Goal: Task Accomplishment & Management: Use online tool/utility

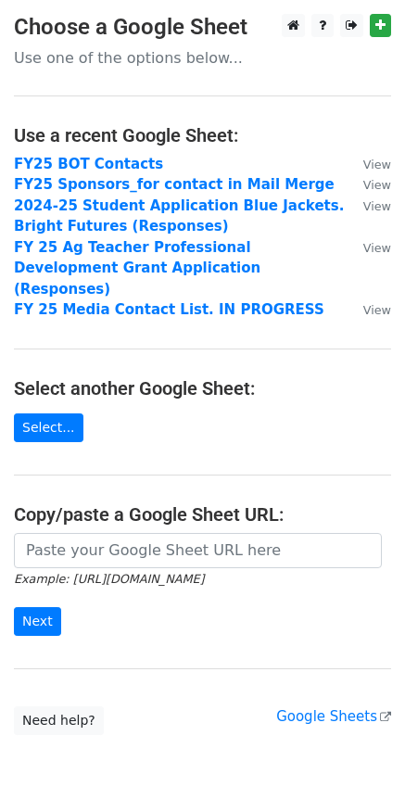
scroll to position [64, 0]
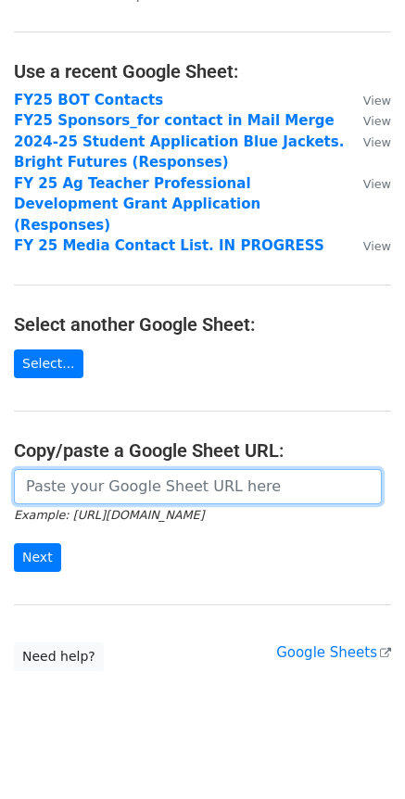
click at [105, 473] on input "url" at bounding box center [198, 486] width 368 height 35
paste input "[URL][DOMAIN_NAME]"
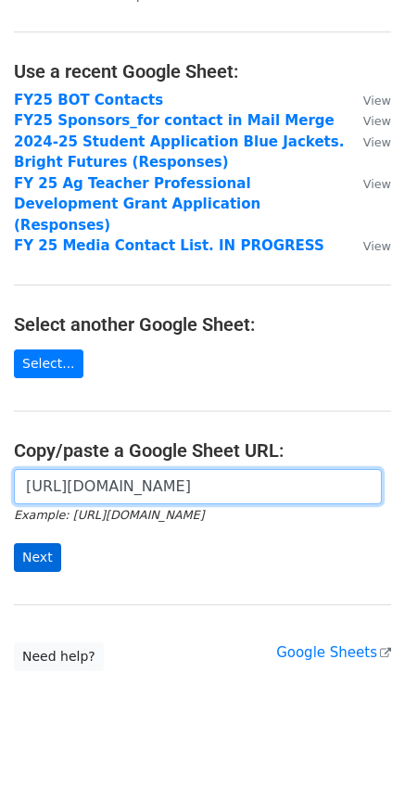
type input "[URL][DOMAIN_NAME]"
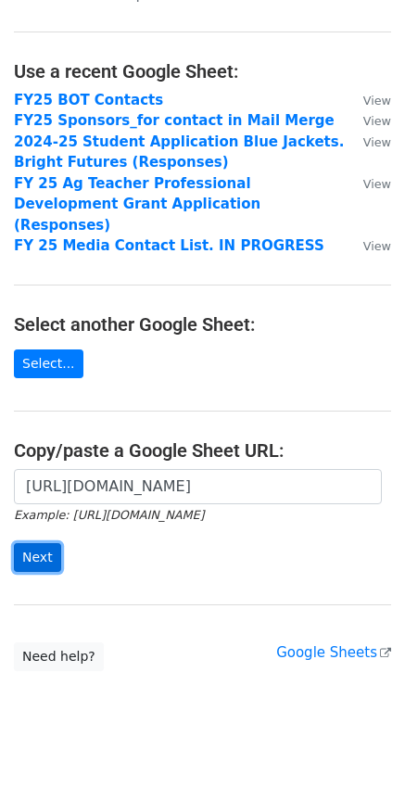
click at [43, 543] on input "Next" at bounding box center [37, 557] width 47 height 29
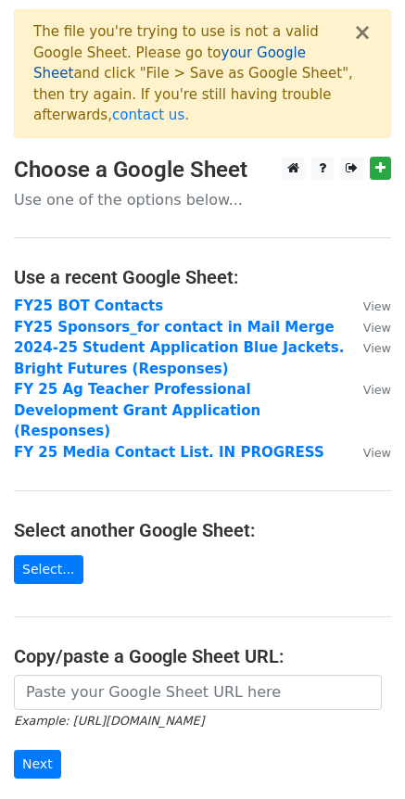
click at [191, 52] on link "your Google Sheet" at bounding box center [169, 63] width 272 height 38
click at [352, 40] on div "The file you're trying to use is not a valid Google Sheet. Please go to your Go…" at bounding box center [193, 73] width 320 height 105
click at [358, 34] on button "×" at bounding box center [362, 32] width 19 height 22
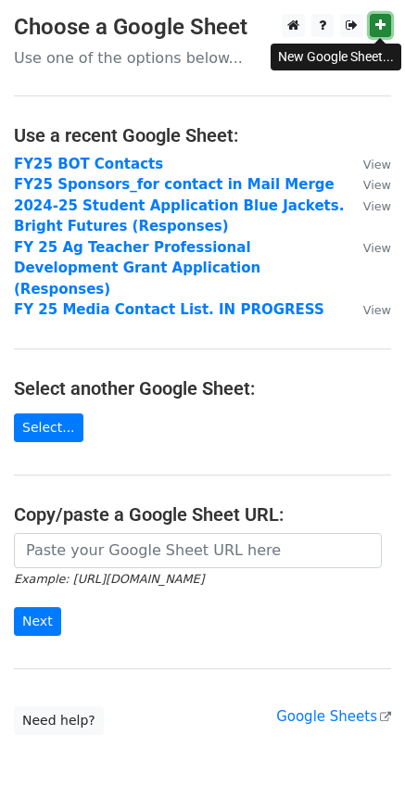
click at [380, 27] on icon at bounding box center [380, 25] width 10 height 13
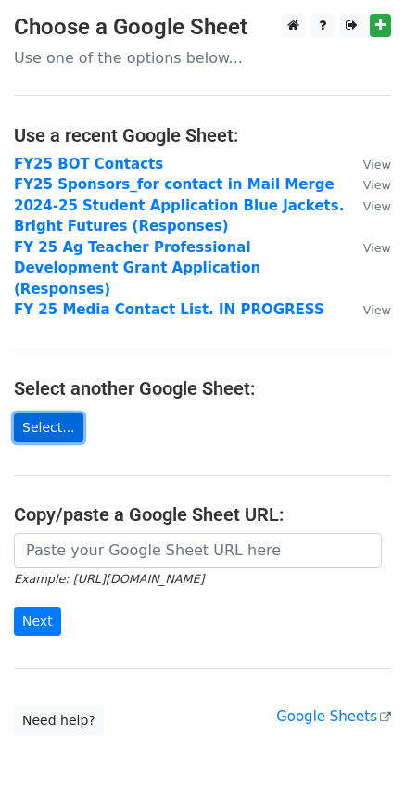
click at [54, 413] on link "Select..." at bounding box center [48, 427] width 69 height 29
click at [63, 413] on link "Select..." at bounding box center [48, 427] width 69 height 29
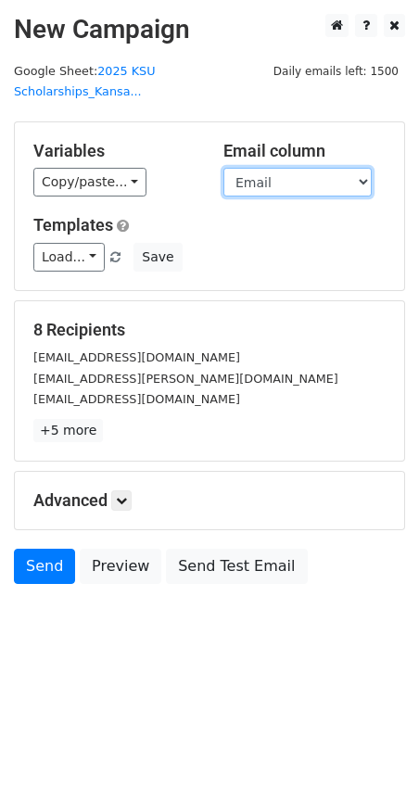
click at [308, 168] on select "Email First Last Area Amount Student ID" at bounding box center [297, 182] width 148 height 29
click at [223, 168] on select "Email First Last Area Amount Student ID" at bounding box center [297, 182] width 148 height 29
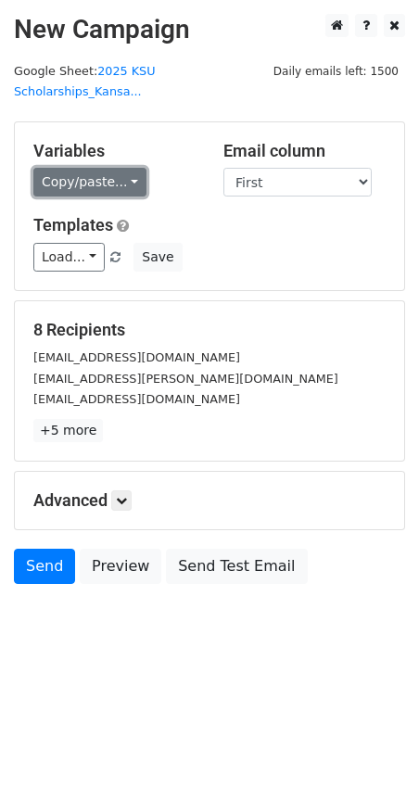
click at [124, 168] on link "Copy/paste..." at bounding box center [89, 182] width 113 height 29
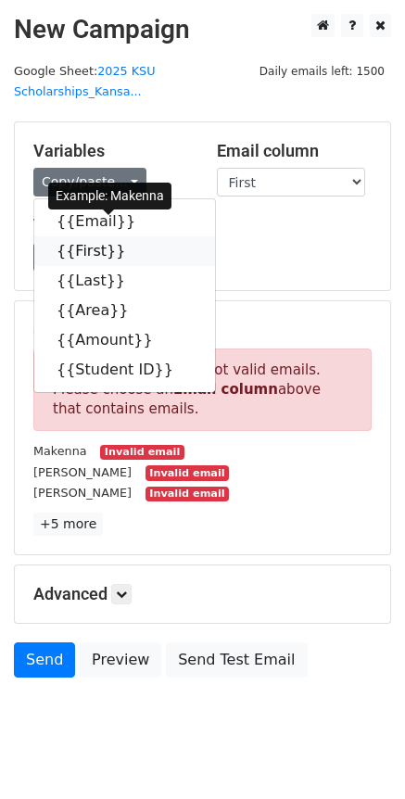
click at [77, 236] on link "{{First}}" at bounding box center [124, 251] width 181 height 30
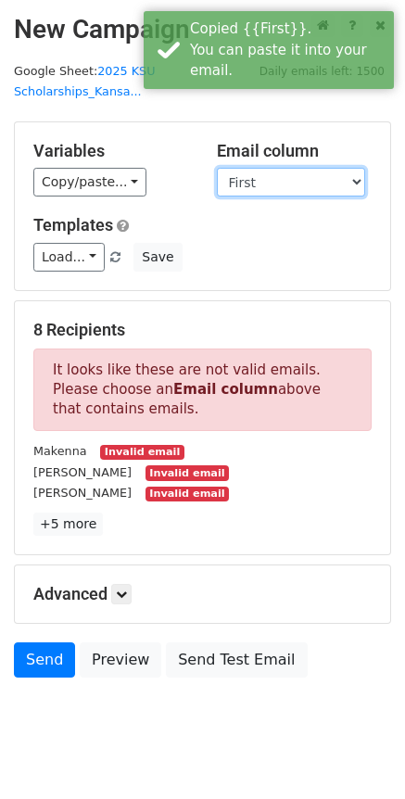
click at [297, 168] on select "Email First Last Area Amount Student ID" at bounding box center [291, 182] width 148 height 29
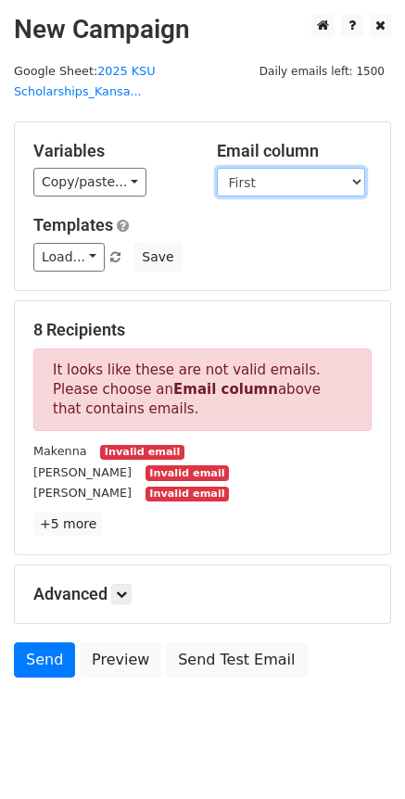
select select "Email"
click at [217, 168] on select "Email First Last Area Amount Student ID" at bounding box center [291, 182] width 148 height 29
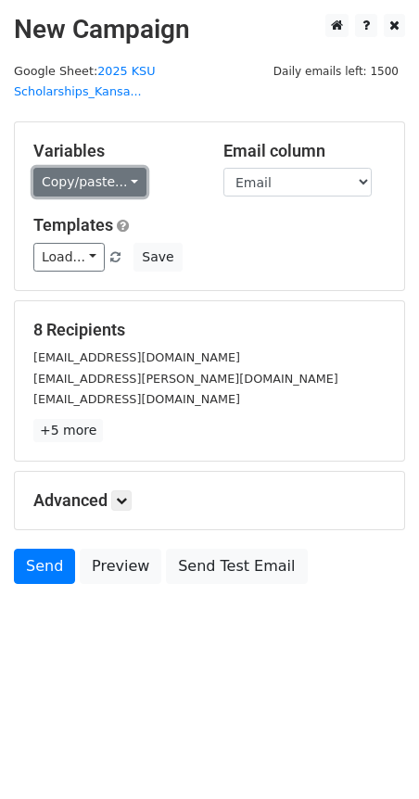
click at [113, 168] on link "Copy/paste..." at bounding box center [89, 182] width 113 height 29
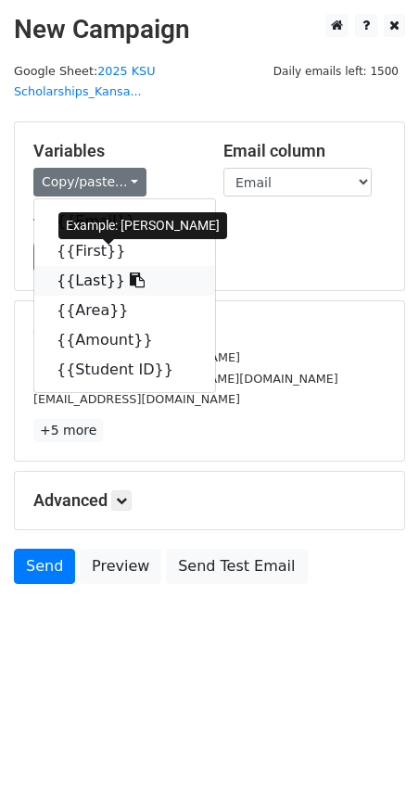
click at [99, 266] on link "{{Last}}" at bounding box center [124, 281] width 181 height 30
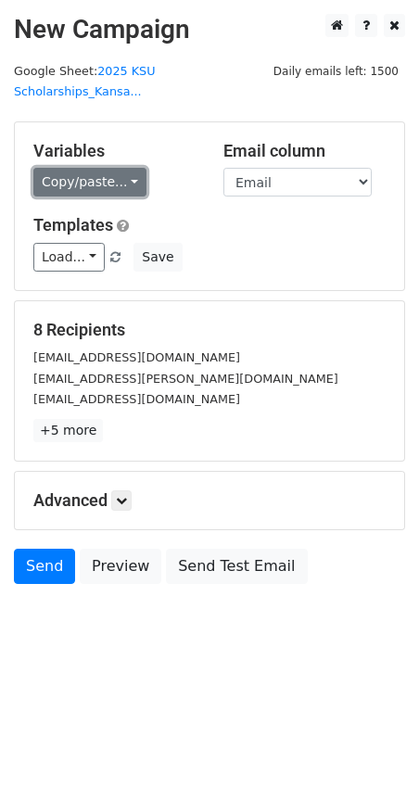
click at [92, 168] on link "Copy/paste..." at bounding box center [89, 182] width 113 height 29
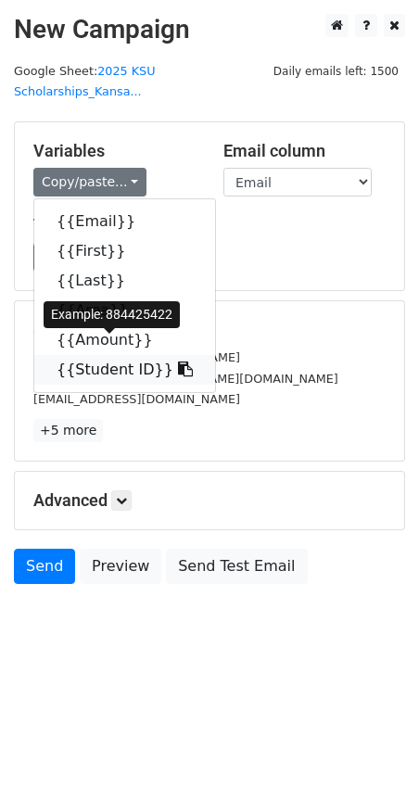
click at [82, 355] on link "{{Student ID}}" at bounding box center [124, 370] width 181 height 30
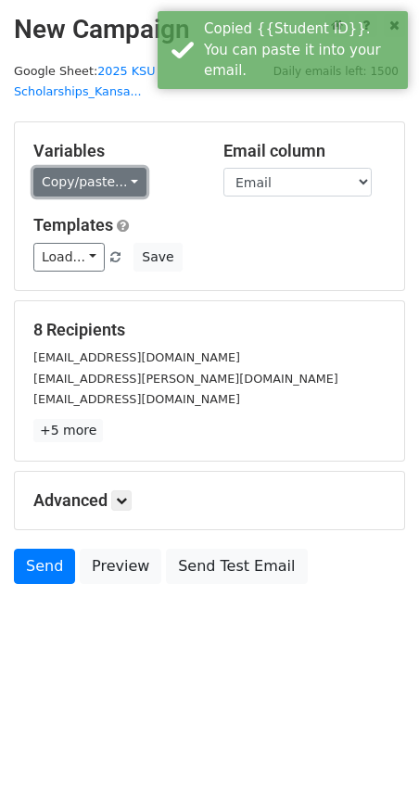
click at [107, 168] on link "Copy/paste..." at bounding box center [89, 182] width 113 height 29
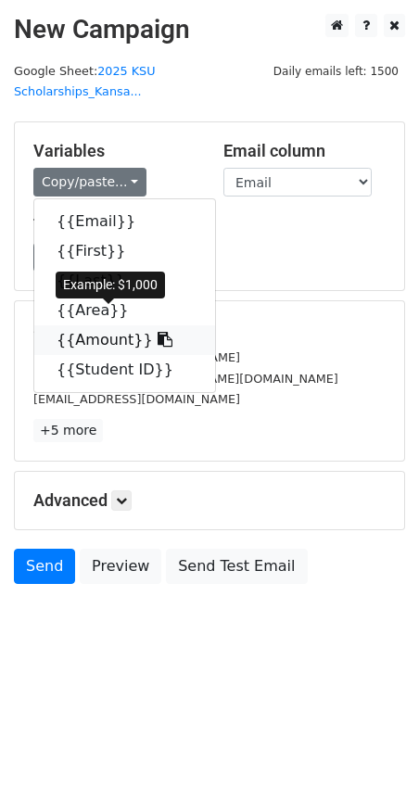
click at [74, 325] on link "{{Amount}}" at bounding box center [124, 340] width 181 height 30
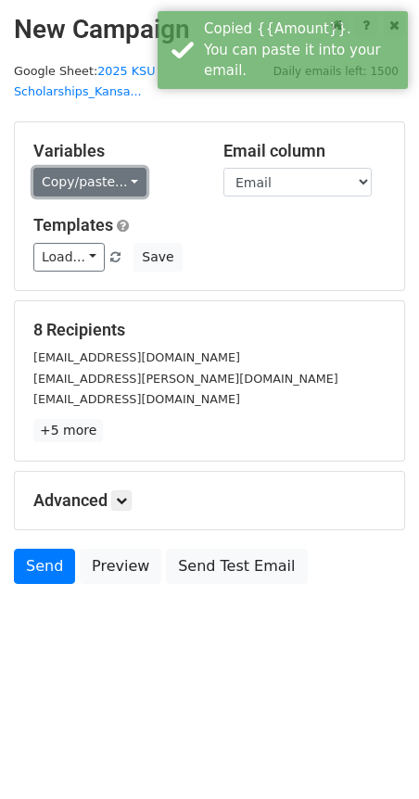
click at [86, 168] on link "Copy/paste..." at bounding box center [89, 182] width 113 height 29
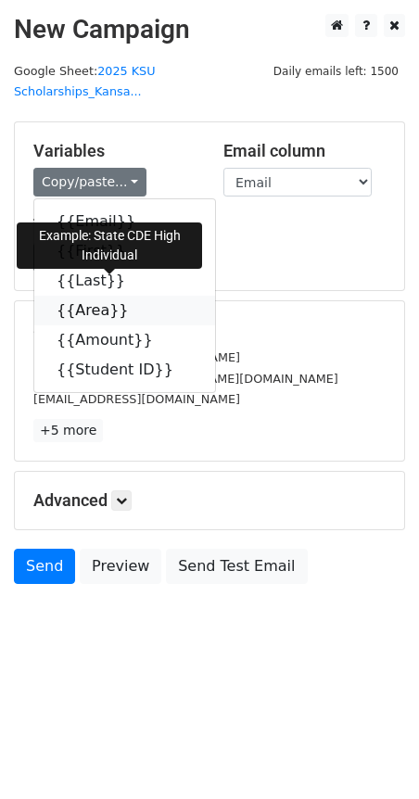
click at [71, 296] on link "{{Area}}" at bounding box center [124, 311] width 181 height 30
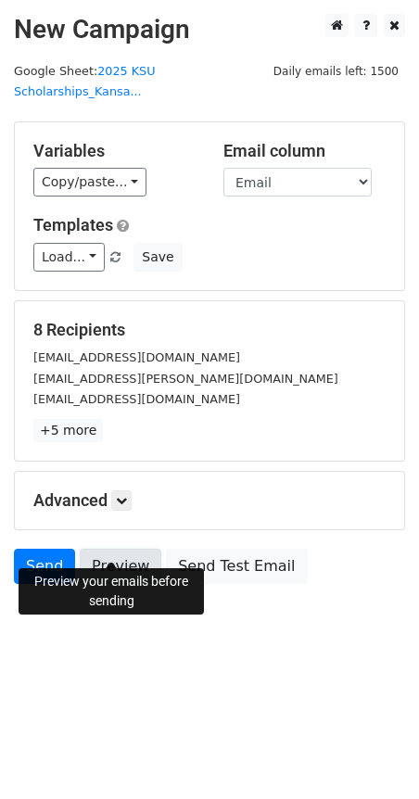
click at [111, 549] on link "Preview" at bounding box center [121, 566] width 82 height 35
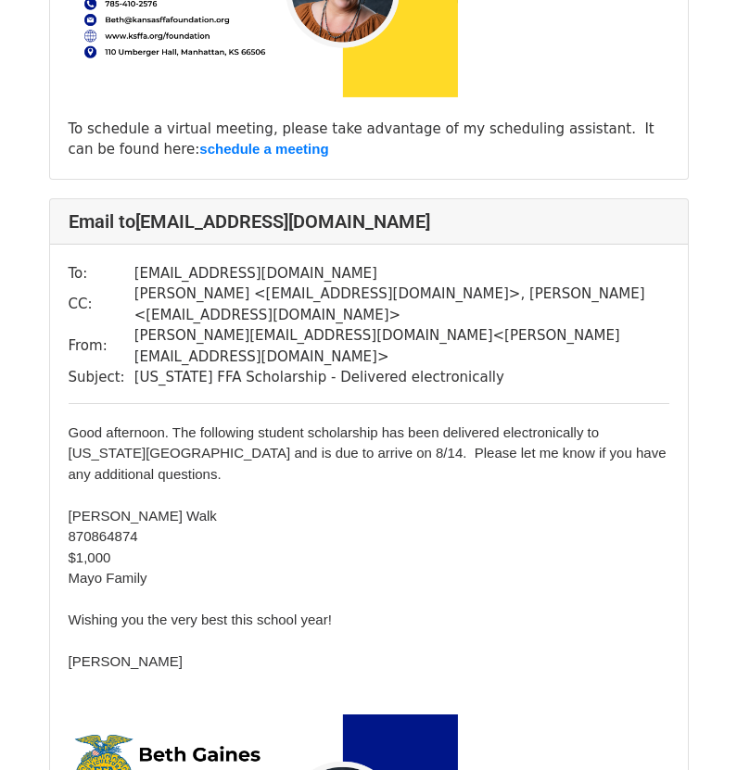
scroll to position [5791, 0]
